Goal: Find specific page/section: Find specific page/section

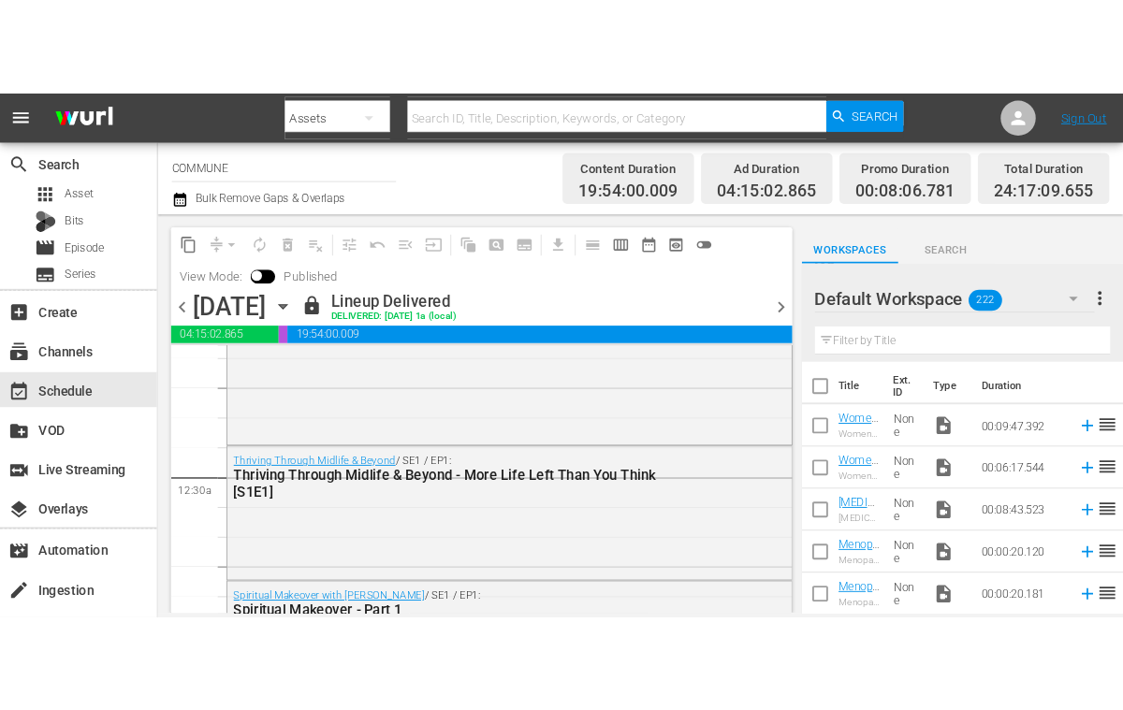
scroll to position [52, 0]
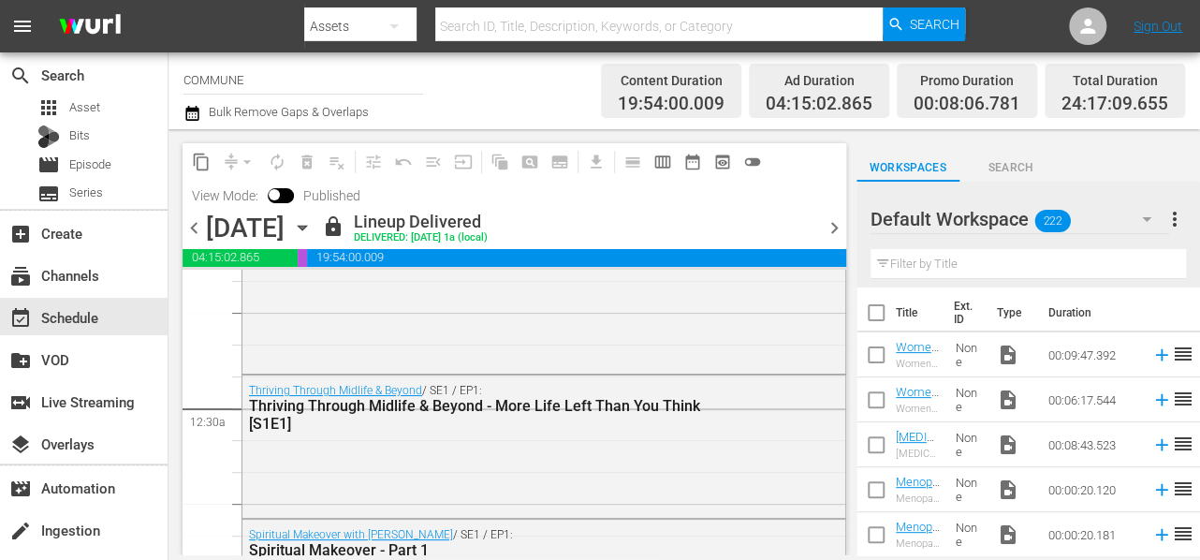
click at [835, 226] on span "chevron_right" at bounding box center [834, 227] width 23 height 23
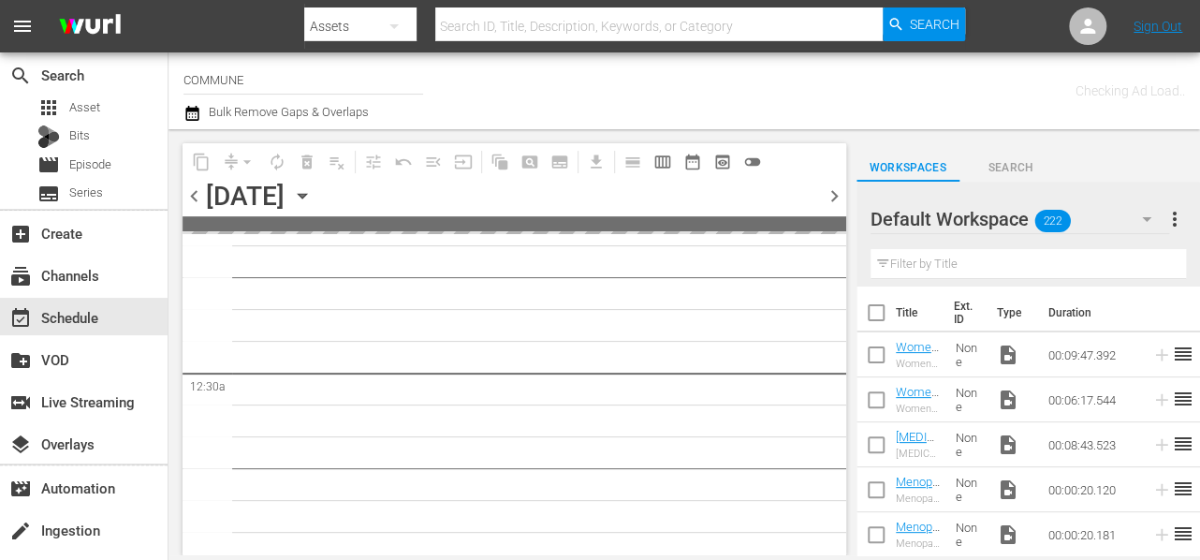
click at [835, 226] on span at bounding box center [514, 223] width 664 height 15
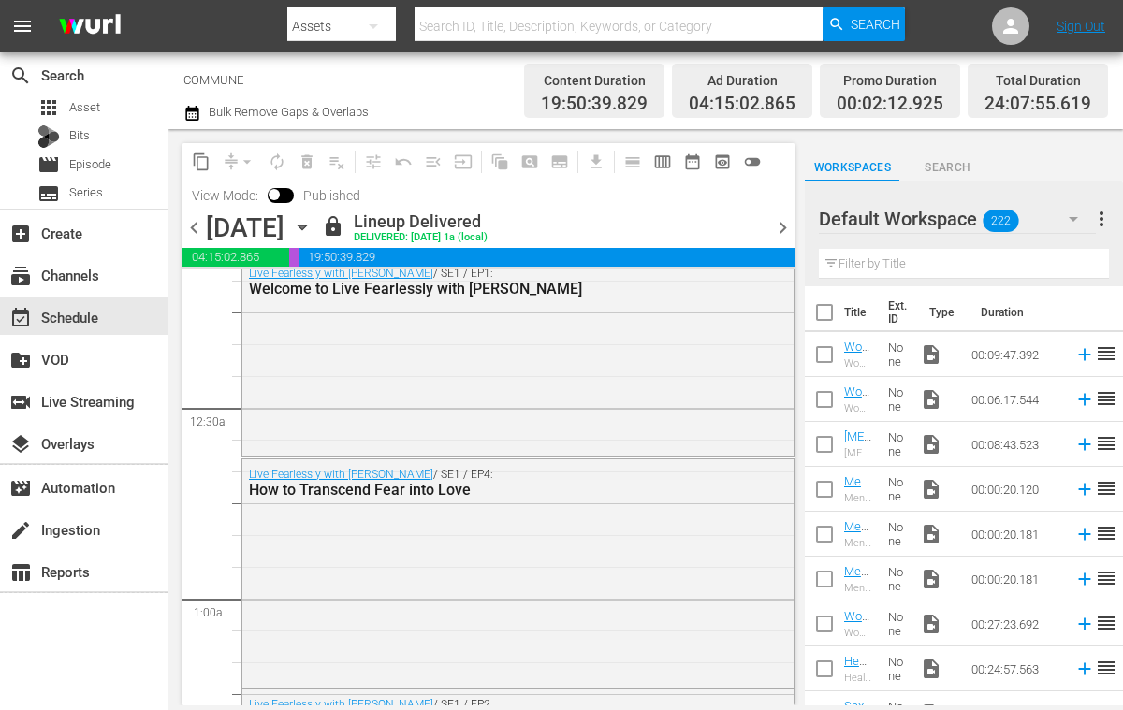
click at [780, 229] on span "chevron_right" at bounding box center [782, 227] width 23 height 23
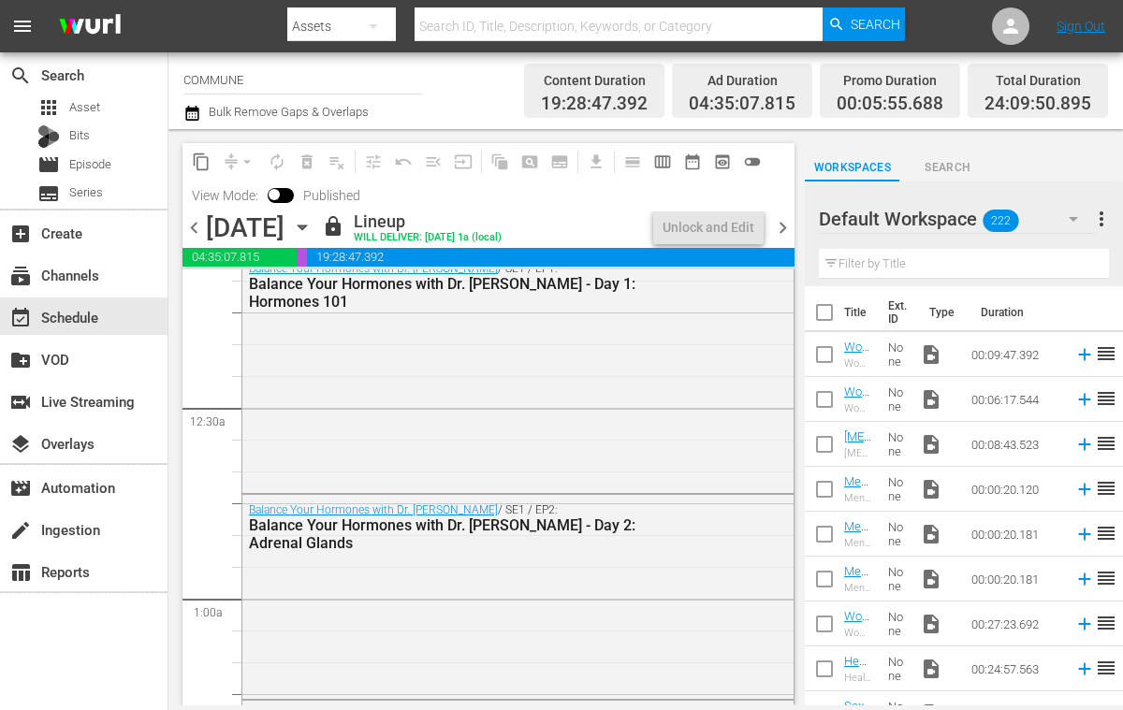
click at [781, 196] on div "content_copy compress arrow_drop_down autorenew_outlined delete_forever_outline…" at bounding box center [488, 177] width 612 height 68
click at [781, 223] on span "chevron_right" at bounding box center [782, 227] width 23 height 23
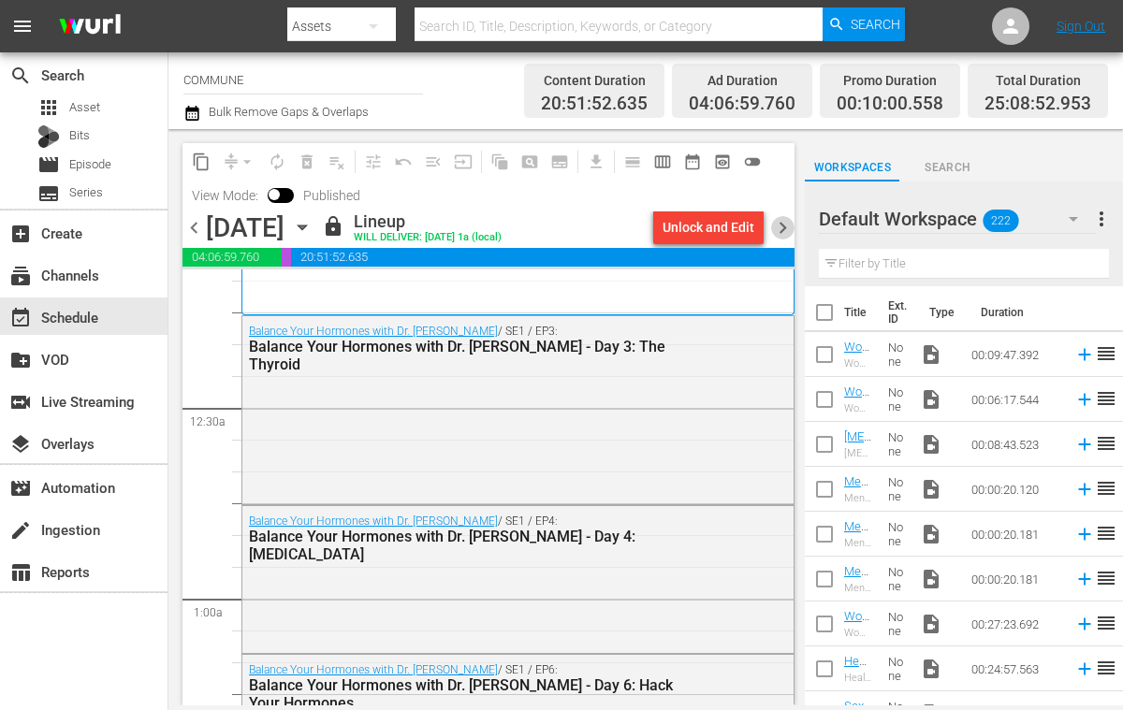
click at [783, 227] on span "chevron_right" at bounding box center [782, 227] width 23 height 23
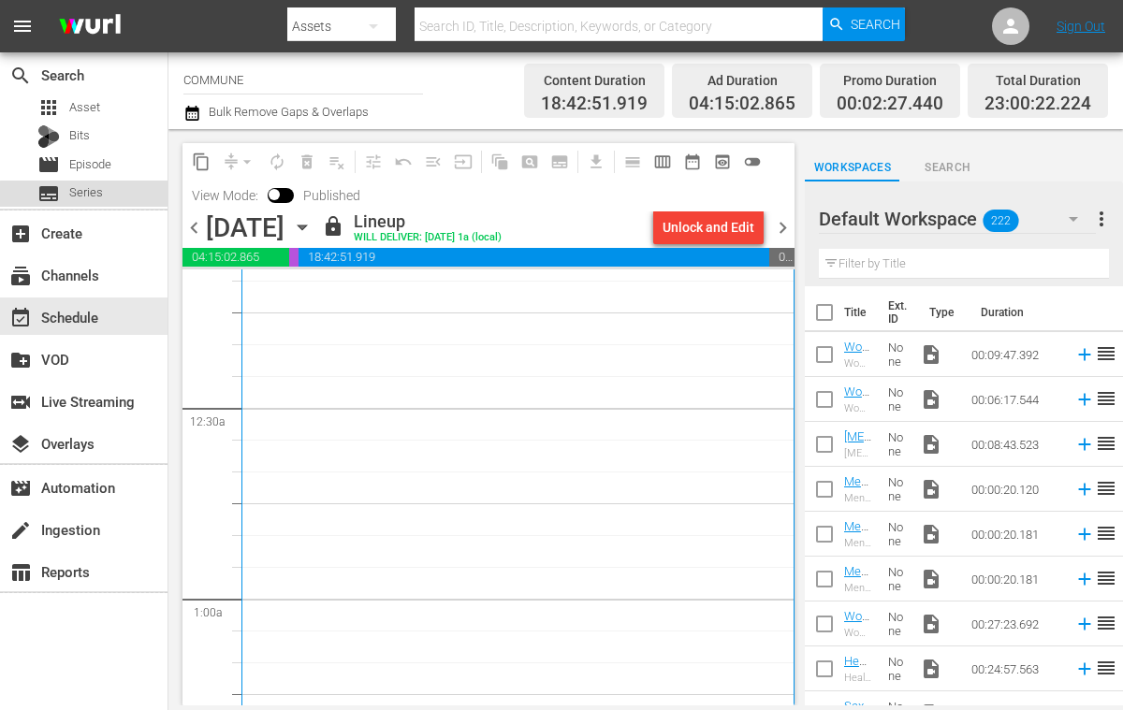
click at [93, 196] on span "Series" at bounding box center [86, 192] width 34 height 19
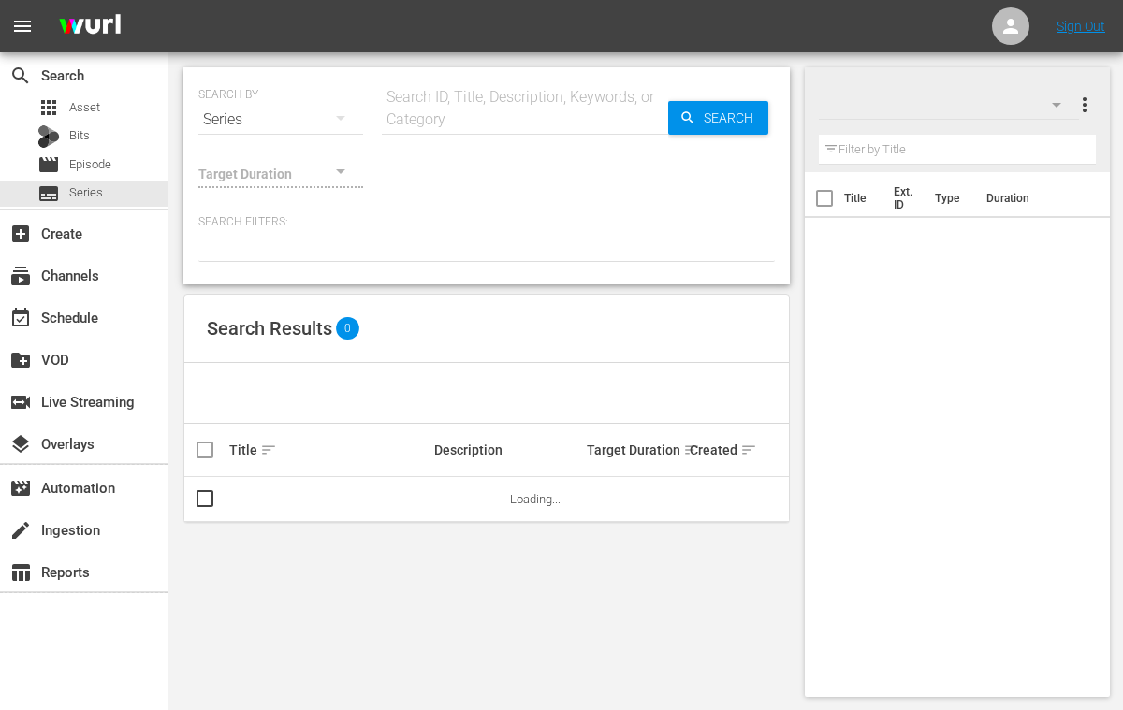
click at [401, 116] on input "text" at bounding box center [525, 119] width 286 height 45
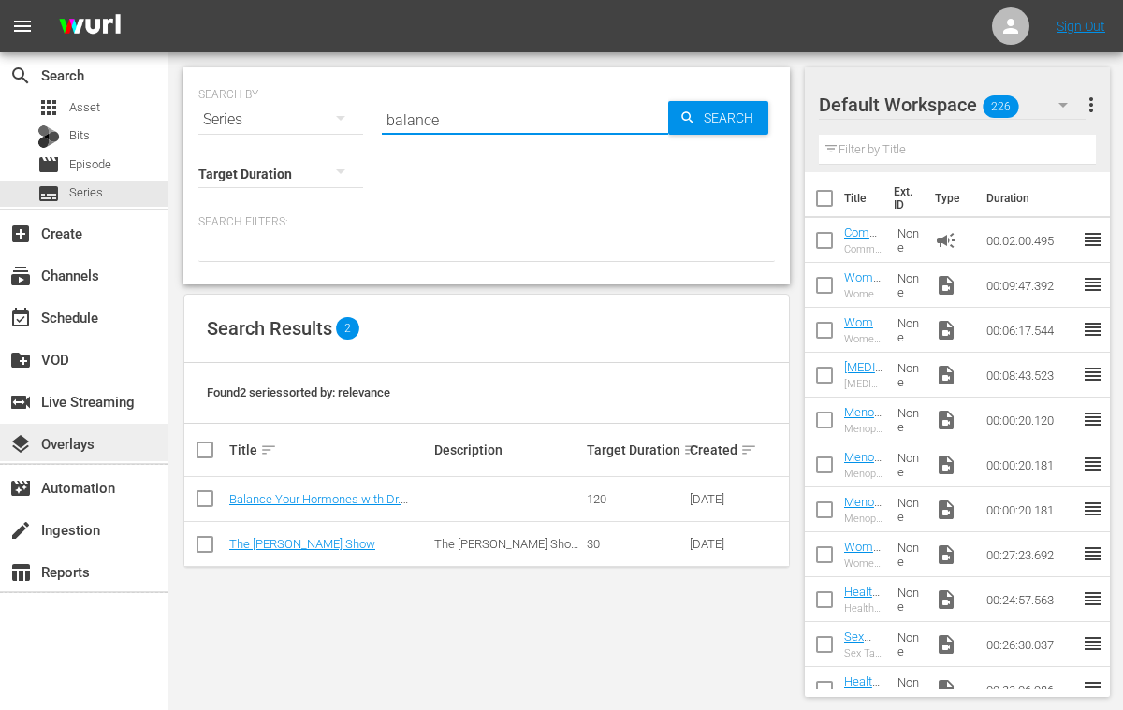
type input "balance"
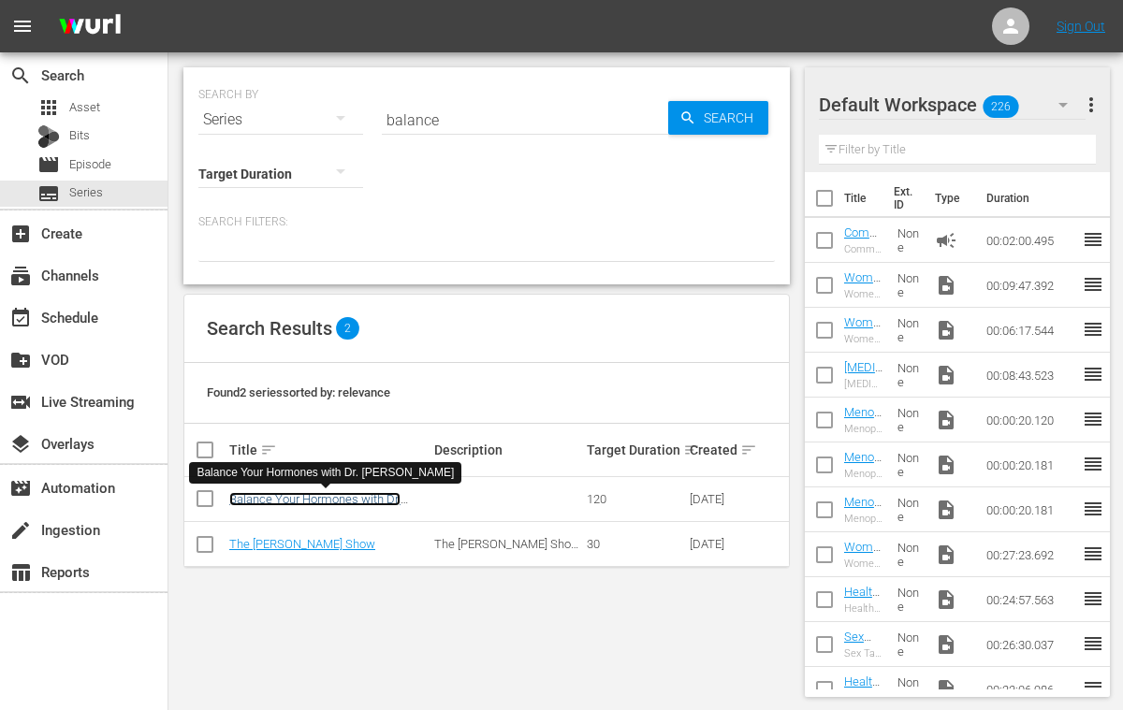
click at [376, 502] on link "Balance Your Hormones with Dr. [PERSON_NAME]" at bounding box center [314, 506] width 171 height 28
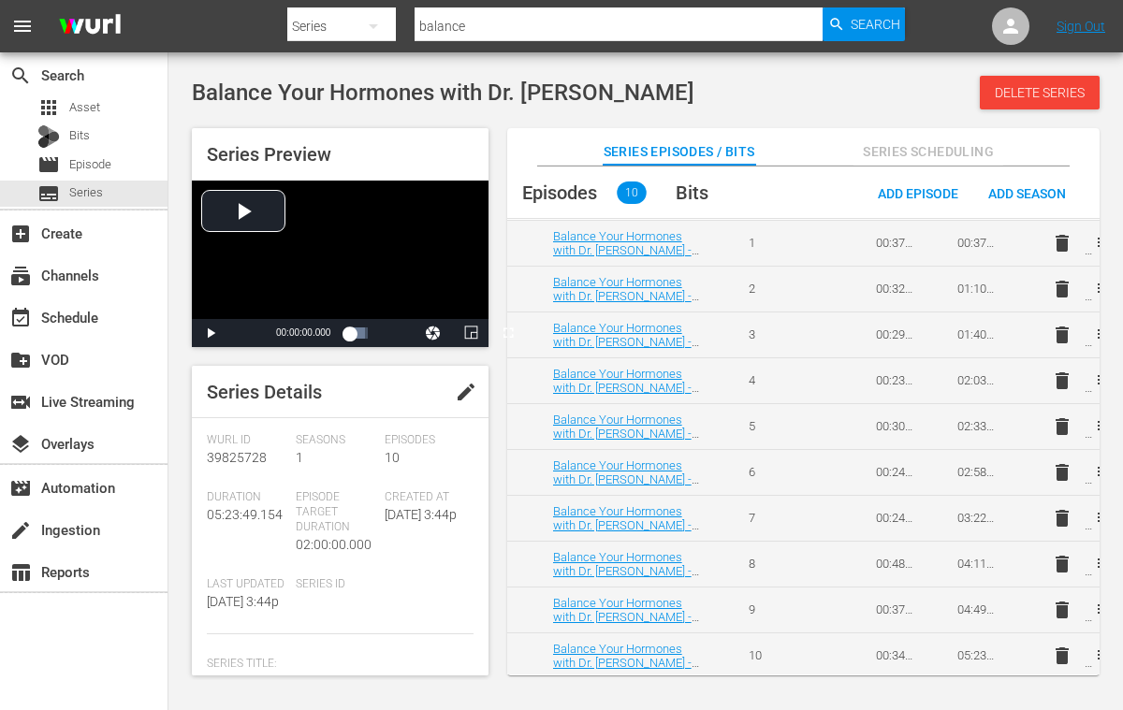
scroll to position [99, 0]
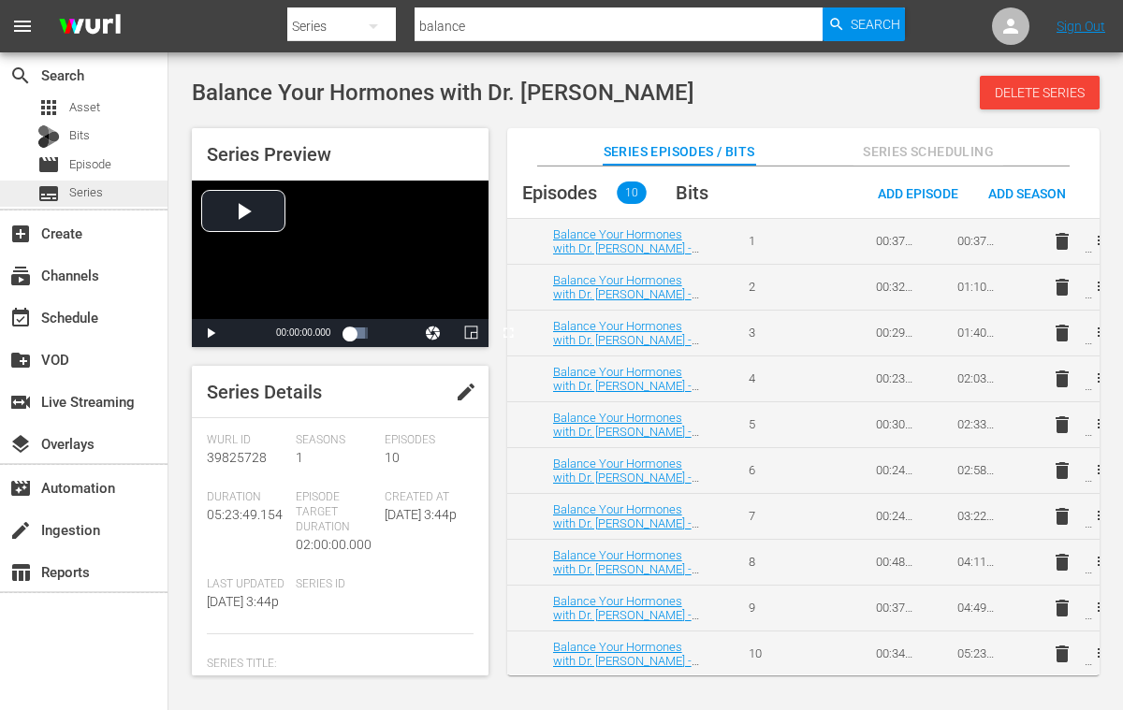
click at [96, 190] on span "Series" at bounding box center [86, 192] width 34 height 19
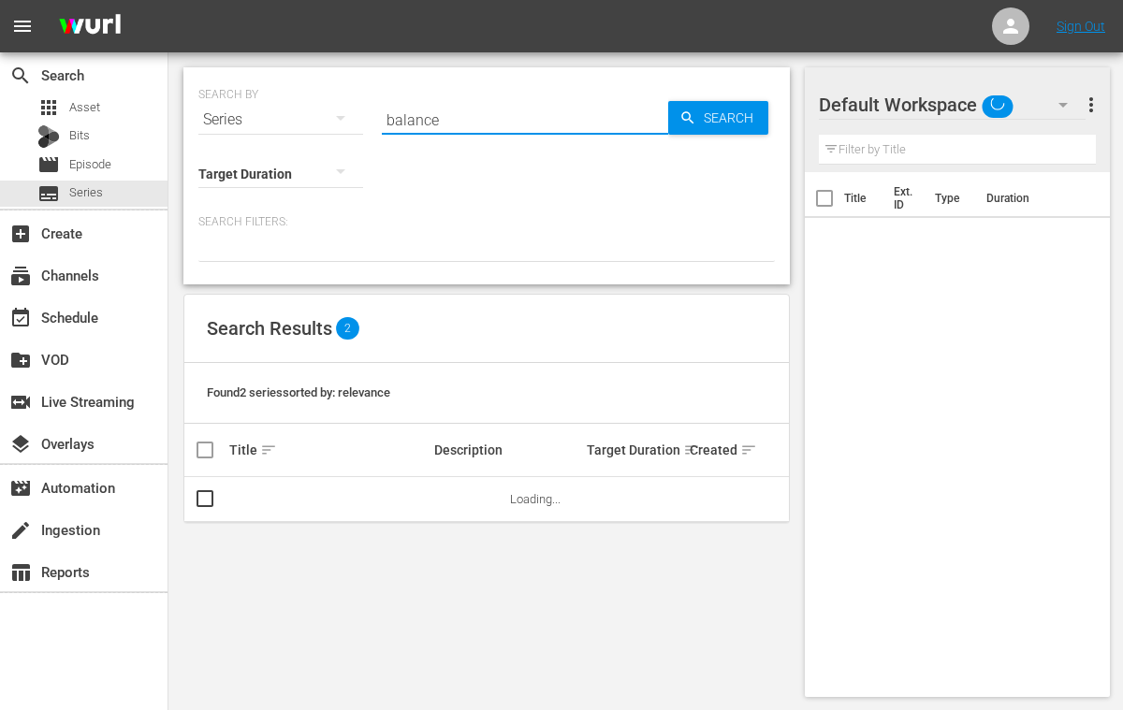
drag, startPoint x: 450, startPoint y: 119, endPoint x: 351, endPoint y: 119, distance: 99.2
click at [351, 119] on div "SEARCH BY Search By Series Search ID, Title, Description, Keywords, or Category…" at bounding box center [486, 108] width 576 height 67
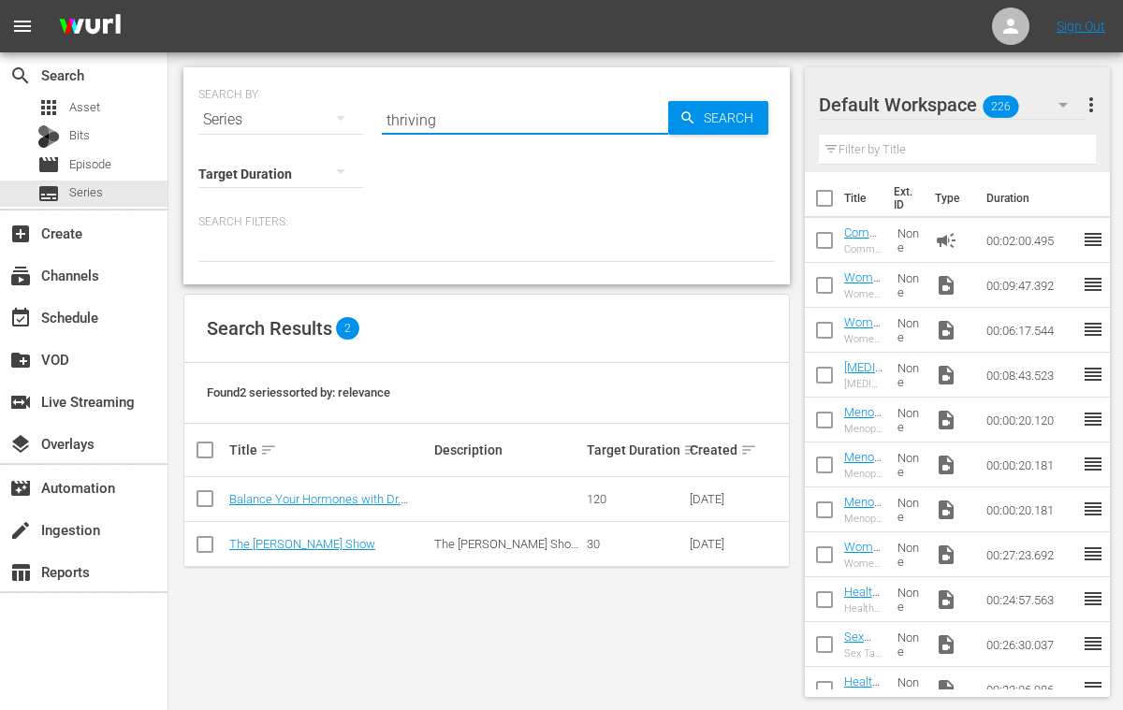
type input "thriving"
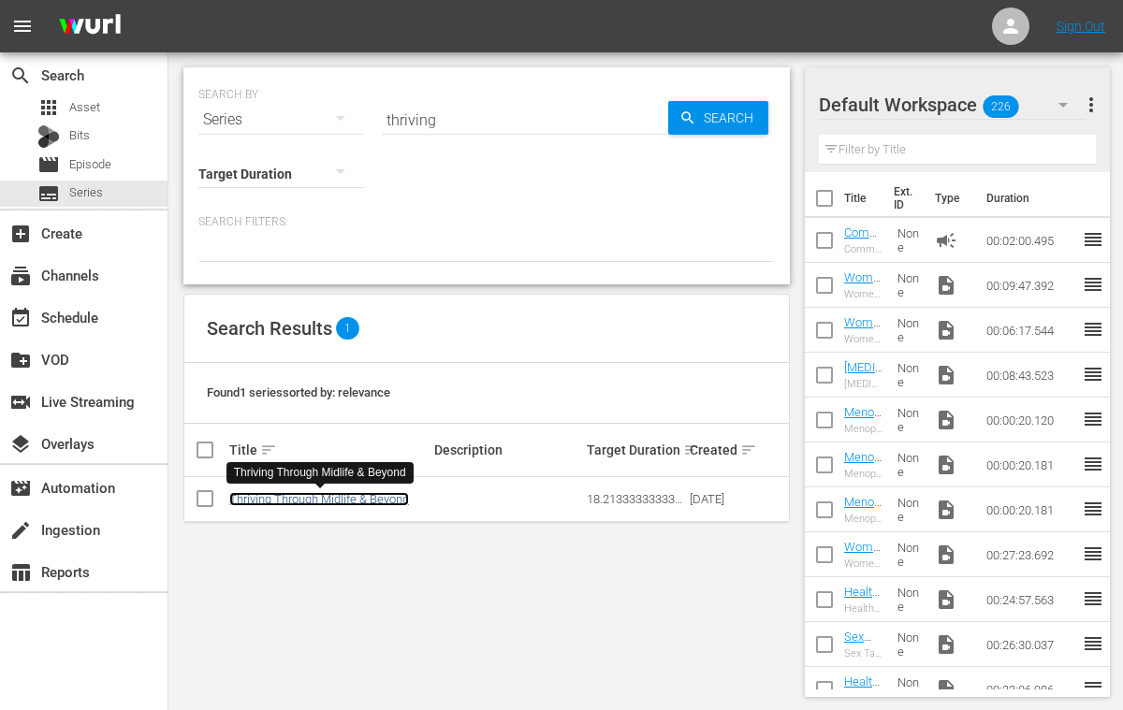
click at [325, 501] on link "Thriving Through Midlife & Beyond" at bounding box center [319, 499] width 180 height 14
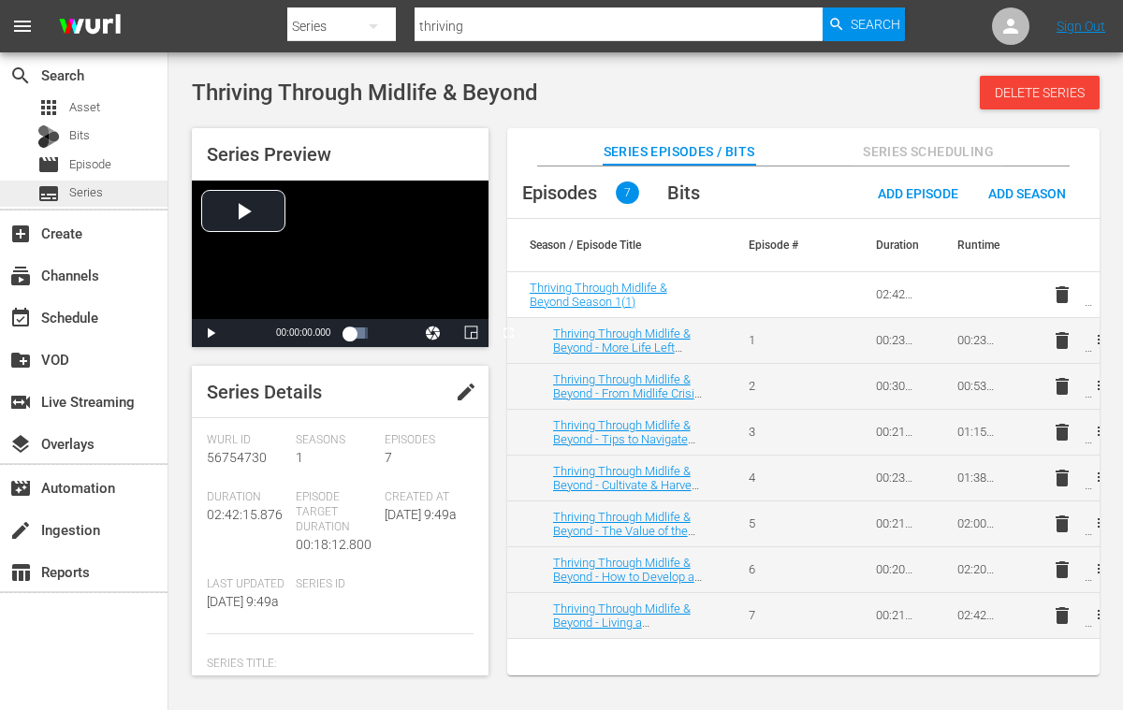
click at [102, 196] on span "Series" at bounding box center [86, 192] width 34 height 19
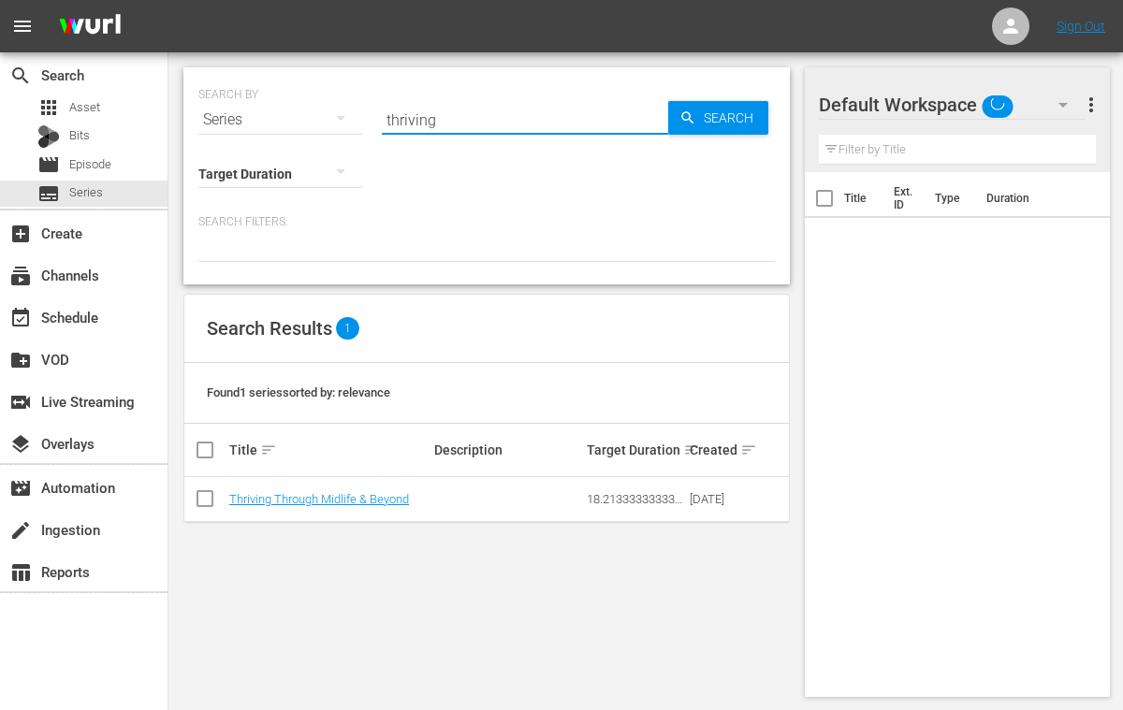
drag, startPoint x: 446, startPoint y: 115, endPoint x: 379, endPoint y: 116, distance: 67.4
click at [379, 116] on div "SEARCH BY Search By Series Search ID, Title, Description, Keywords, or Category…" at bounding box center [486, 108] width 576 height 67
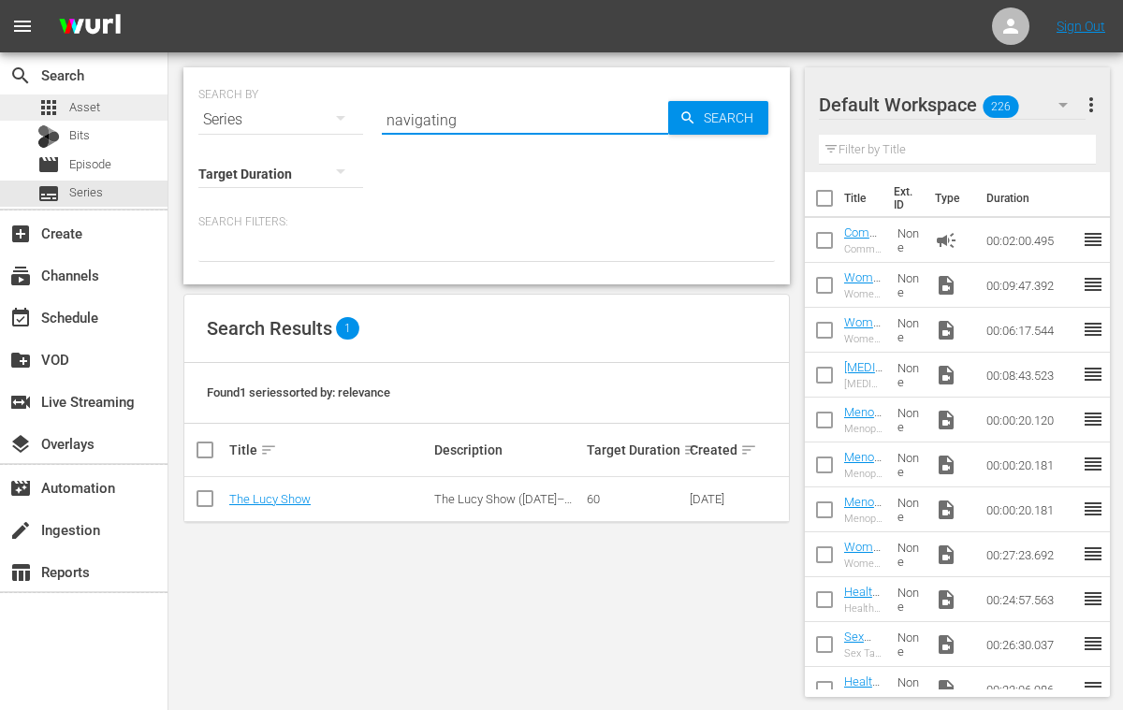
type input "navigating"
click at [106, 109] on div "apps Asset" at bounding box center [84, 108] width 168 height 26
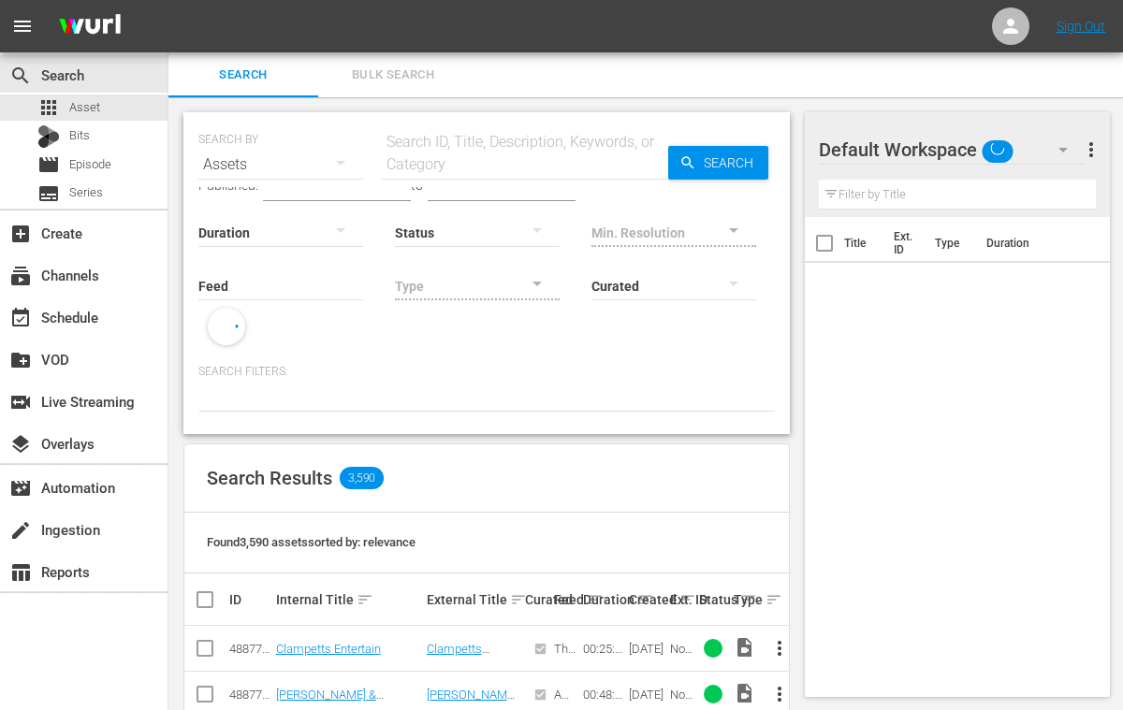
click at [416, 169] on input "text" at bounding box center [525, 164] width 286 height 45
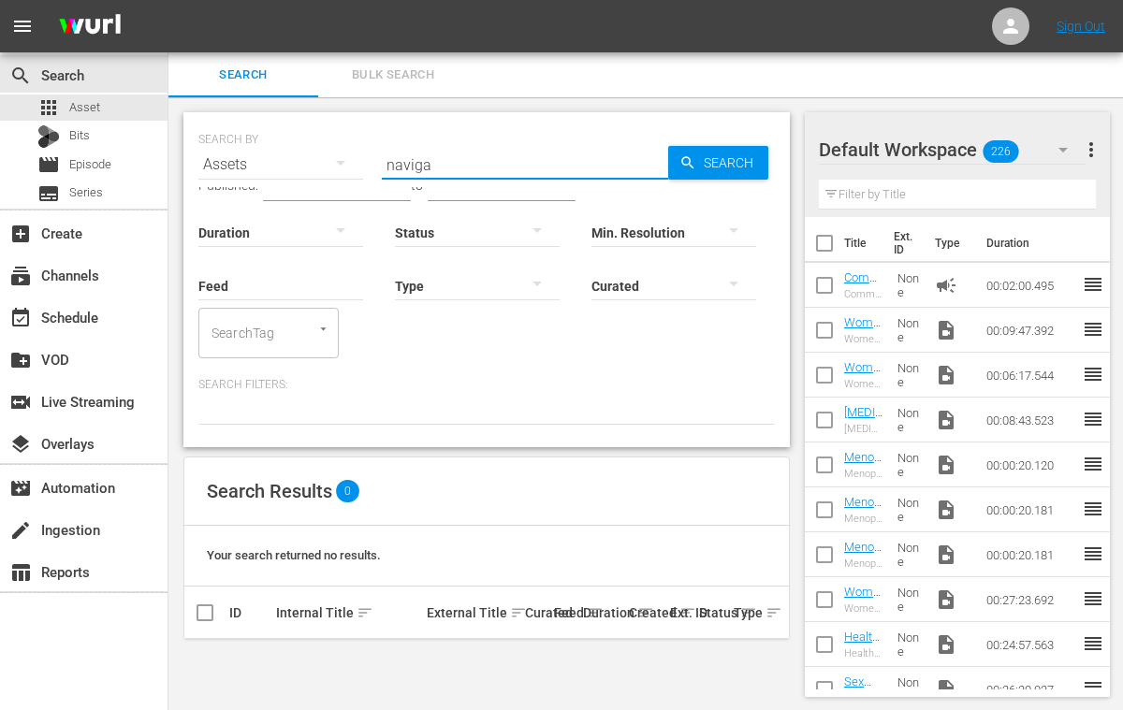
scroll to position [1, 0]
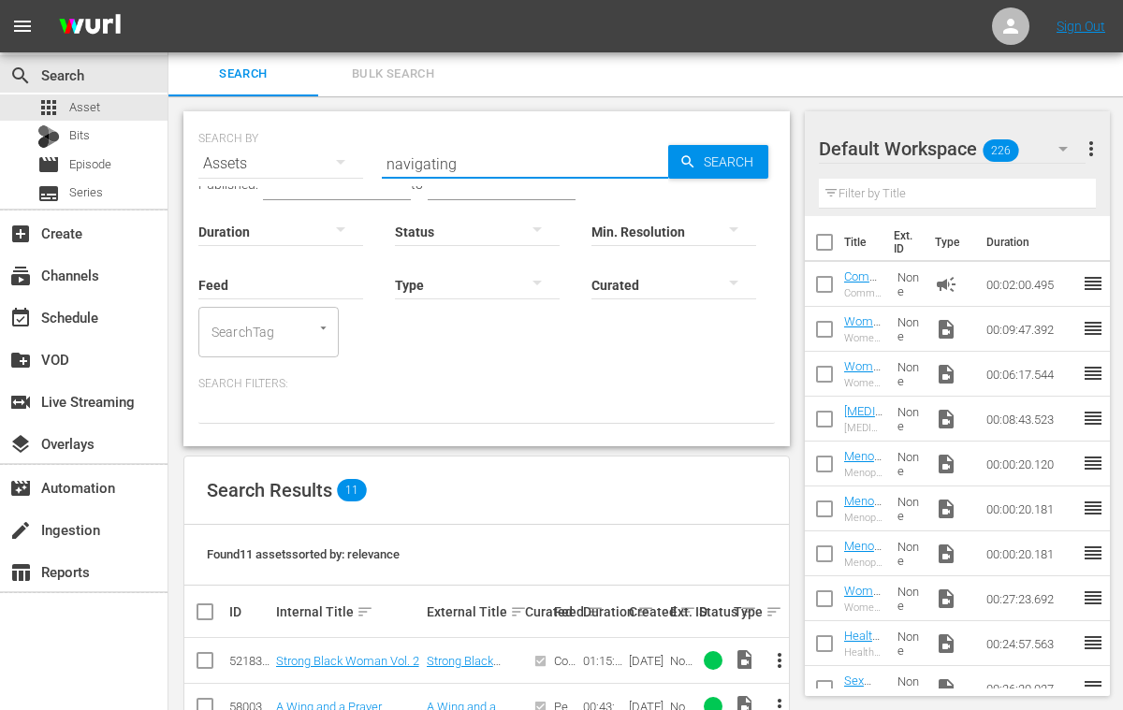
drag, startPoint x: 464, startPoint y: 158, endPoint x: 381, endPoint y: 156, distance: 83.3
click at [382, 156] on input "navigating" at bounding box center [525, 163] width 286 height 45
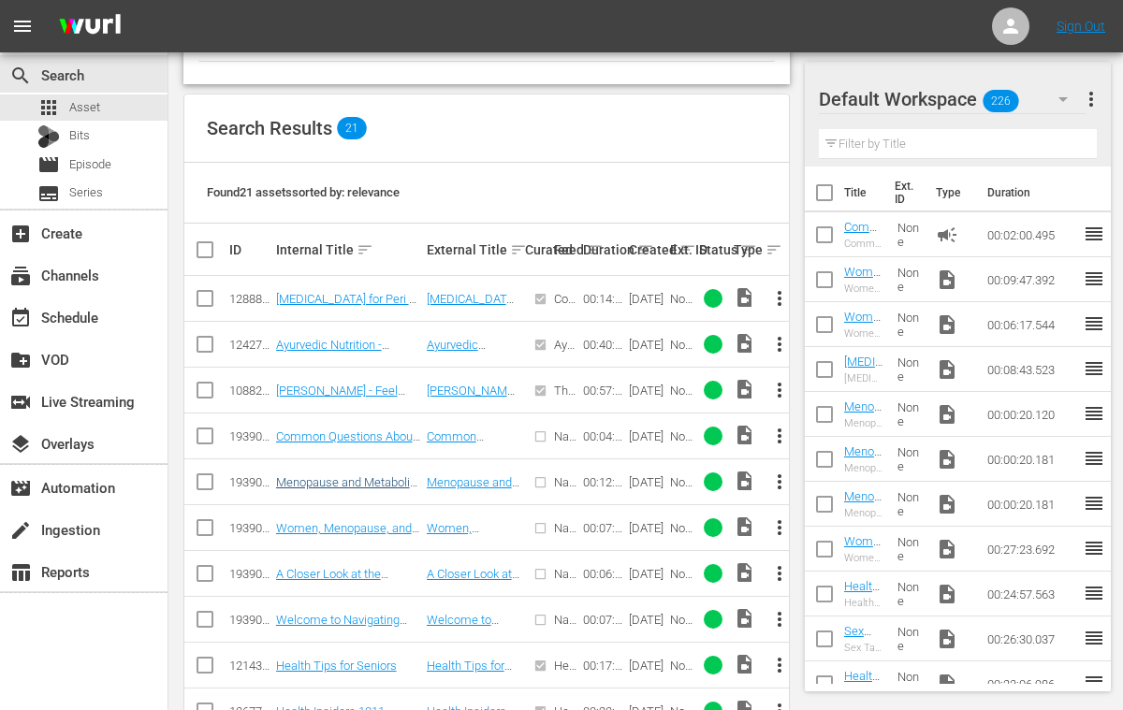
scroll to position [378, 0]
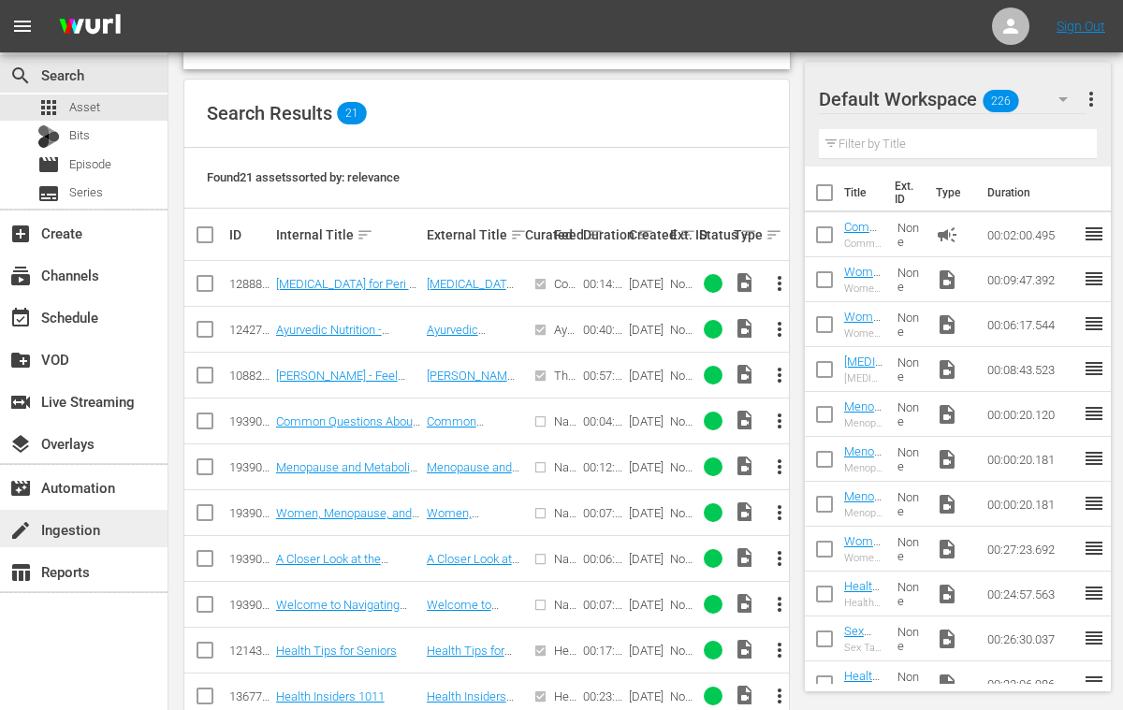
type input "menopause"
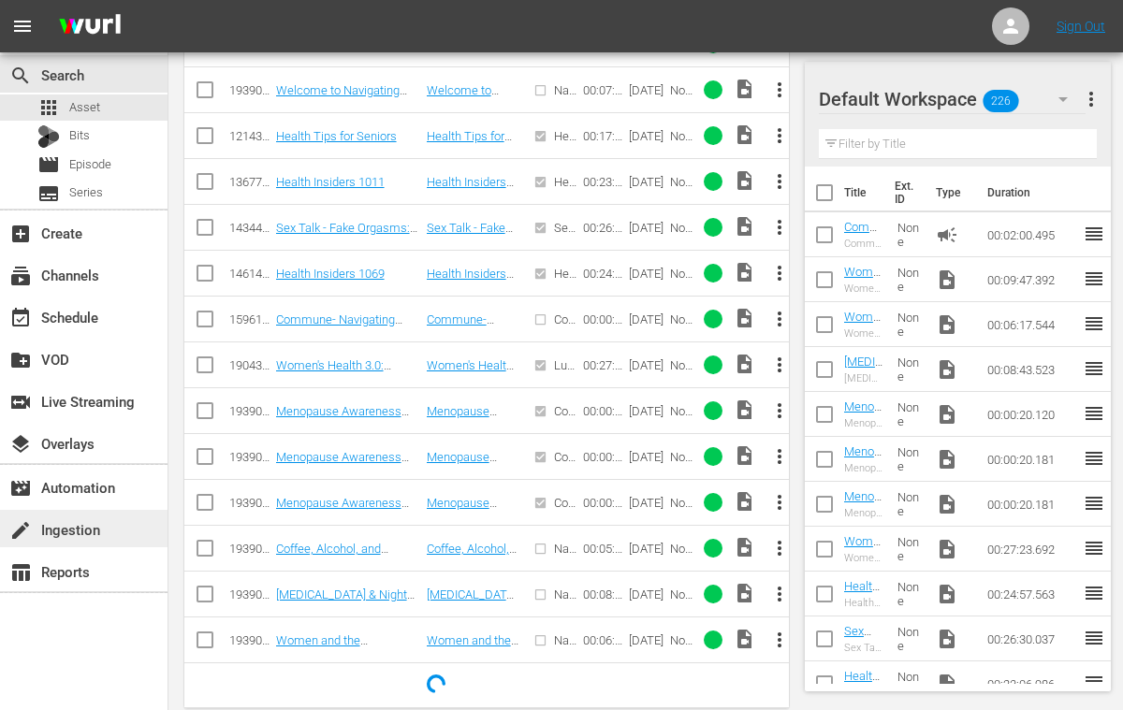
scroll to position [902, 0]
